Goal: Task Accomplishment & Management: Manage account settings

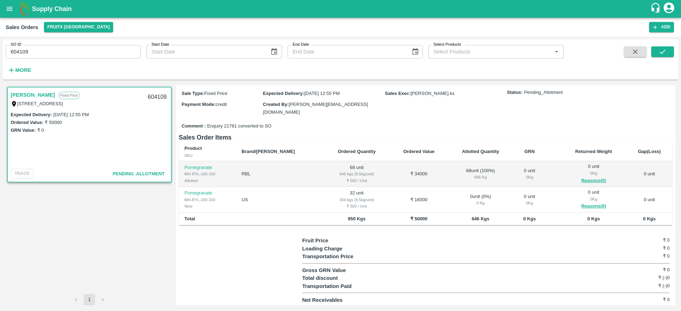
scroll to position [23, 0]
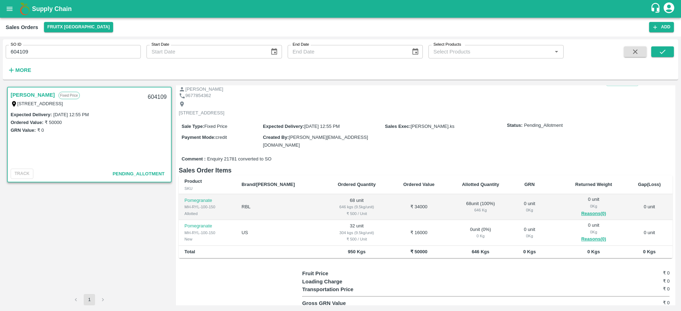
click at [460, 238] on div "0 Kg" at bounding box center [480, 236] width 54 height 6
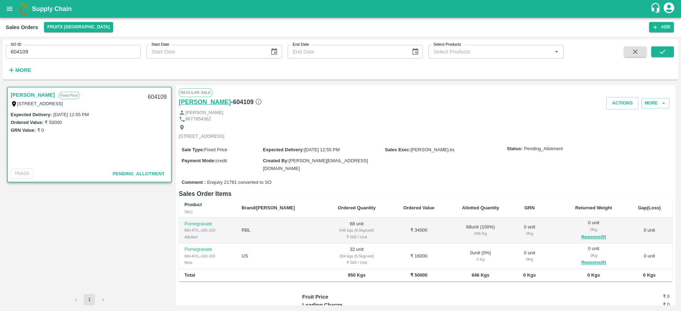
click at [194, 104] on h6 "Manikandan" at bounding box center [205, 102] width 52 height 10
click at [61, 13] on h1 "Supply Chain" at bounding box center [341, 9] width 618 height 10
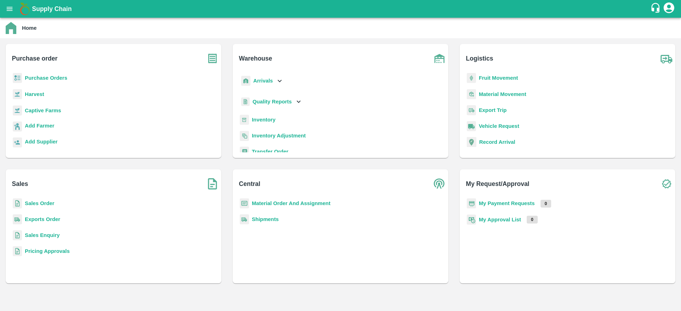
click at [50, 205] on b "Sales Order" at bounding box center [39, 204] width 29 height 6
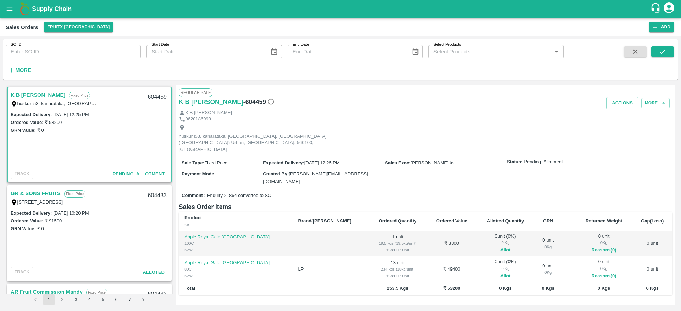
click at [35, 92] on link "K B Vinod Kumar" at bounding box center [38, 94] width 55 height 9
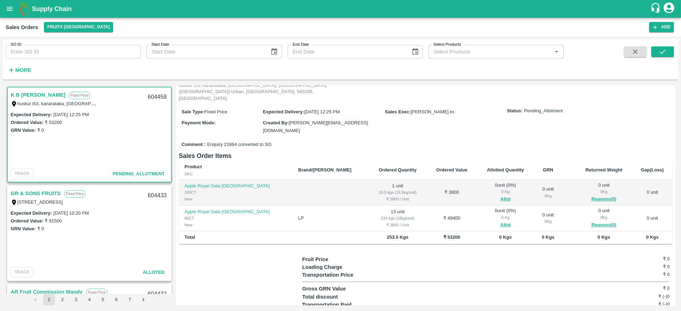
scroll to position [53, 0]
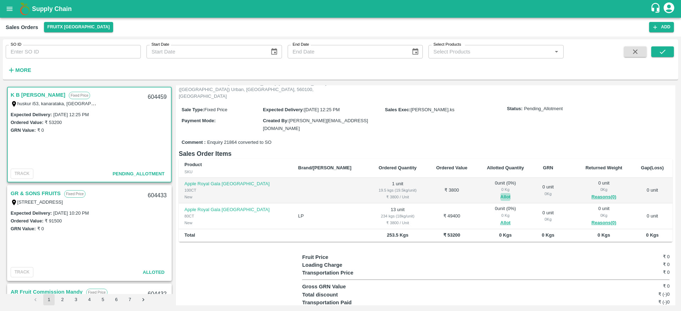
click at [500, 193] on button "Allot" at bounding box center [505, 197] width 10 height 8
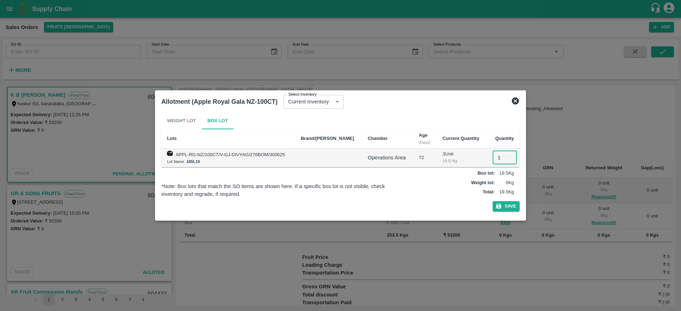
click at [499, 156] on input "1" at bounding box center [505, 157] width 24 height 13
type input "1"
click at [507, 206] on button "Save" at bounding box center [506, 206] width 27 height 10
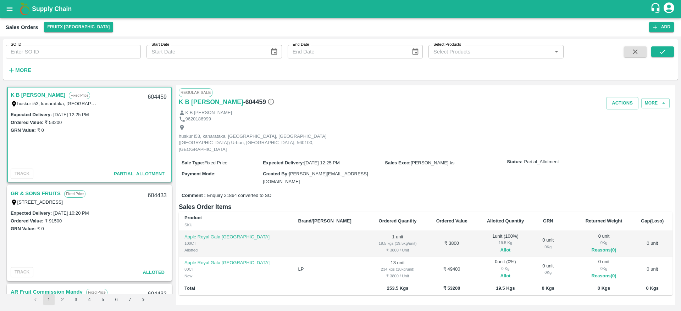
scroll to position [56, 0]
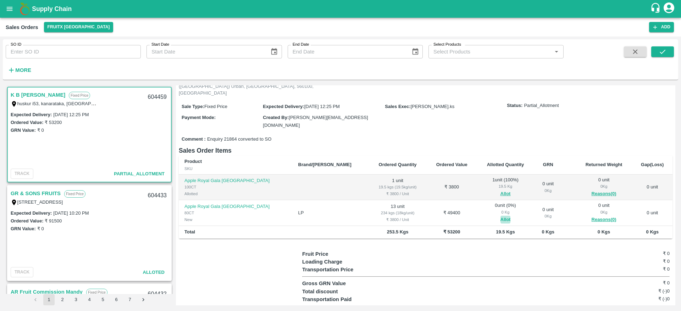
click at [500, 216] on button "Allot" at bounding box center [505, 220] width 10 height 8
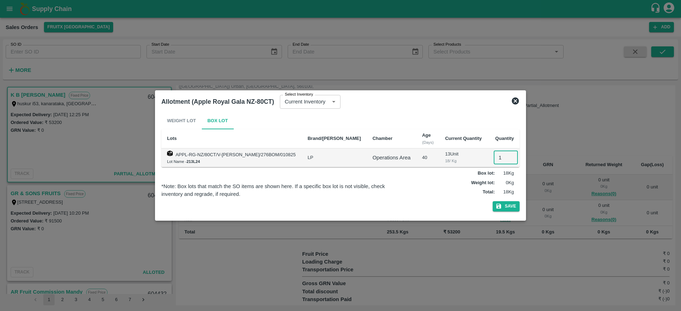
click at [495, 158] on input "1" at bounding box center [506, 157] width 24 height 13
type input "13"
click at [509, 201] on button "Save" at bounding box center [506, 206] width 27 height 10
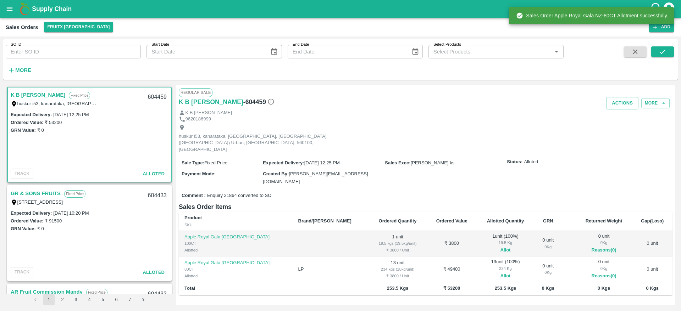
click at [32, 92] on link "K B Vinod Kumar" at bounding box center [38, 94] width 55 height 9
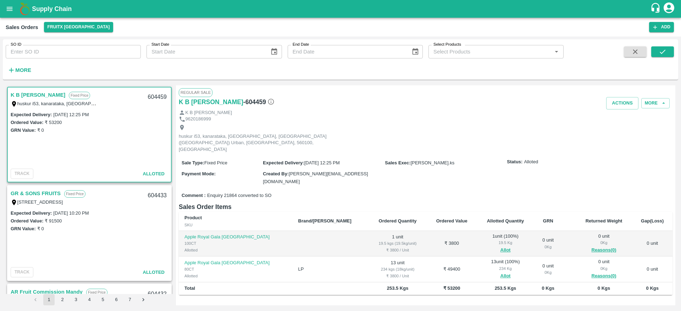
click at [155, 96] on div "604459" at bounding box center [157, 97] width 27 height 17
copy div "604459"
click at [75, 135] on div "Expected Delivery : 10 Sep 2025, 12:25 PM Ordered Value: ₹ 53200 GRN Value: ₹ 0" at bounding box center [89, 139] width 163 height 56
click at [35, 92] on link "K B Vinod Kumar" at bounding box center [38, 94] width 55 height 9
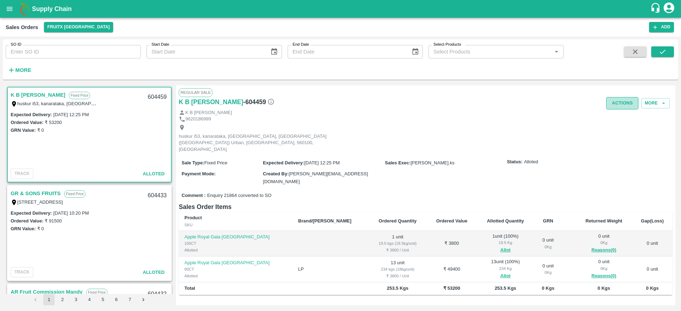
click at [617, 108] on button "Actions" at bounding box center [622, 103] width 32 height 12
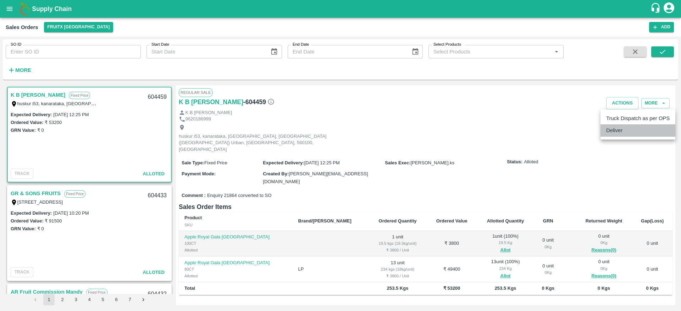
click at [612, 128] on li "Deliver" at bounding box center [637, 130] width 75 height 12
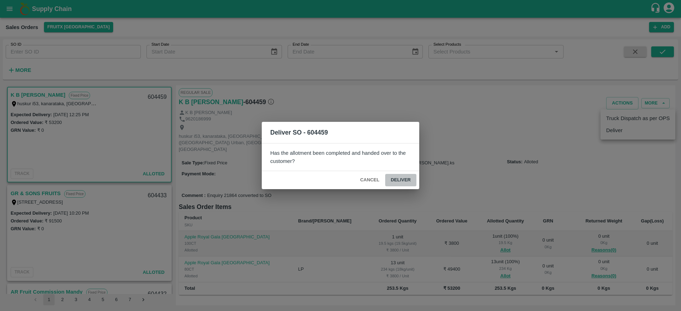
click at [404, 176] on button "Deliver" at bounding box center [400, 180] width 31 height 12
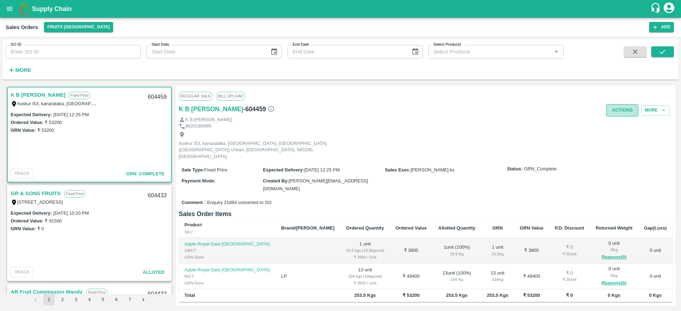
click at [622, 113] on button "Actions" at bounding box center [622, 110] width 32 height 12
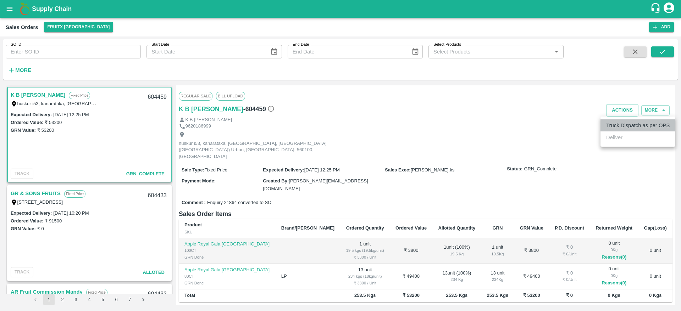
click at [614, 122] on li "Truck Dispatch as per OPS" at bounding box center [637, 126] width 75 height 12
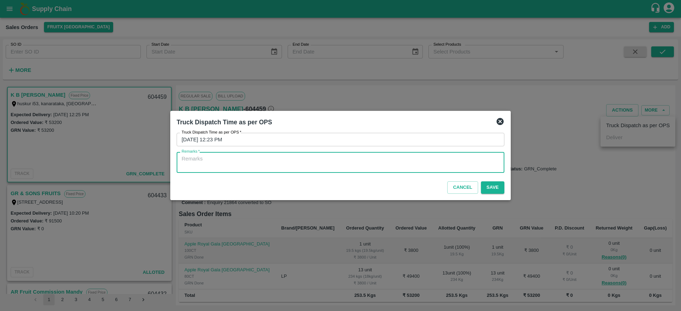
click at [349, 166] on textarea "Remarks   *" at bounding box center [341, 162] width 318 height 15
type textarea "OTD"
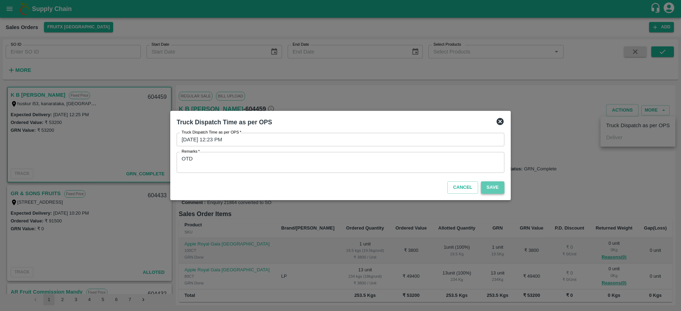
click at [494, 187] on button "Save" at bounding box center [492, 188] width 23 height 12
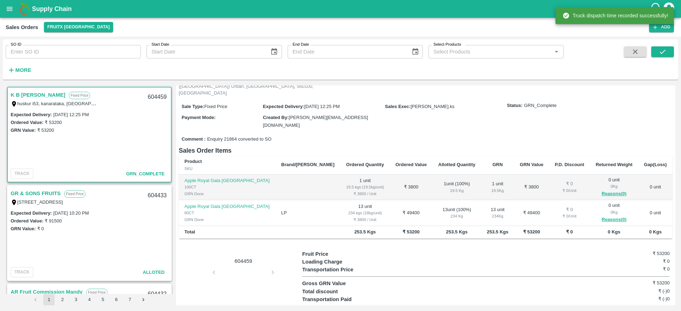
scroll to position [0, 0]
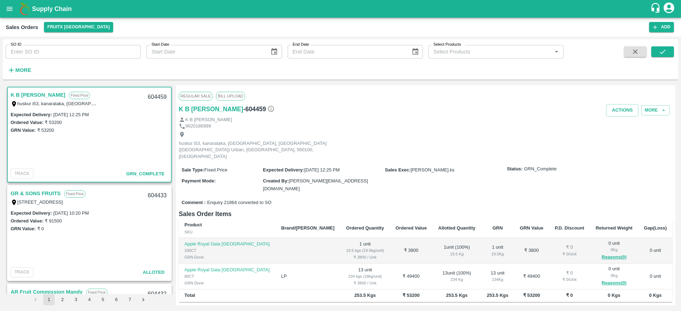
scroll to position [63, 0]
